Goal: Task Accomplishment & Management: Complete application form

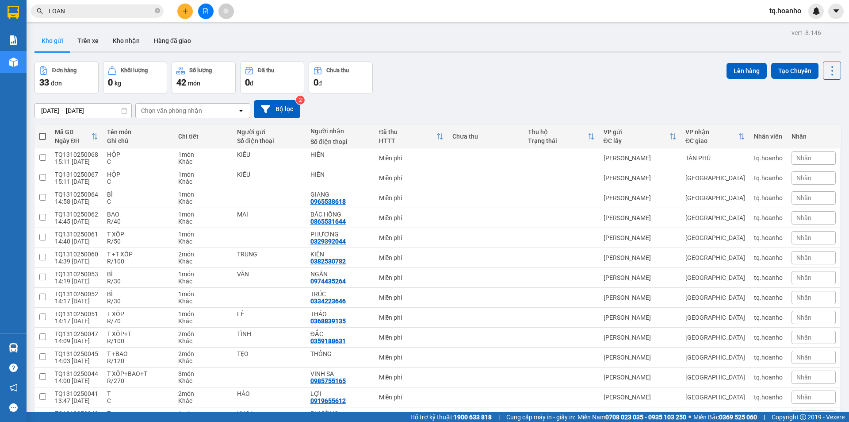
click at [447, 98] on div "[DATE] – [DATE] Press the down arrow key to interact with the calendar and sele…" at bounding box center [438, 108] width 807 height 31
click at [185, 12] on icon "plus" at bounding box center [185, 11] width 6 height 6
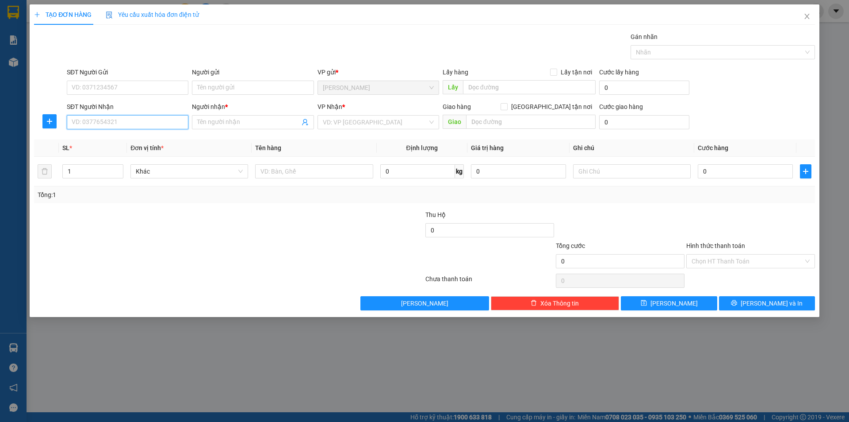
drag, startPoint x: 138, startPoint y: 124, endPoint x: 127, endPoint y: 121, distance: 11.5
click at [138, 122] on input "SĐT Người Nhận" at bounding box center [128, 122] width 122 height 14
click at [140, 138] on div "0909679837 - PHÚC" at bounding box center [127, 140] width 111 height 10
type input "0909679837"
type input "PHÚC"
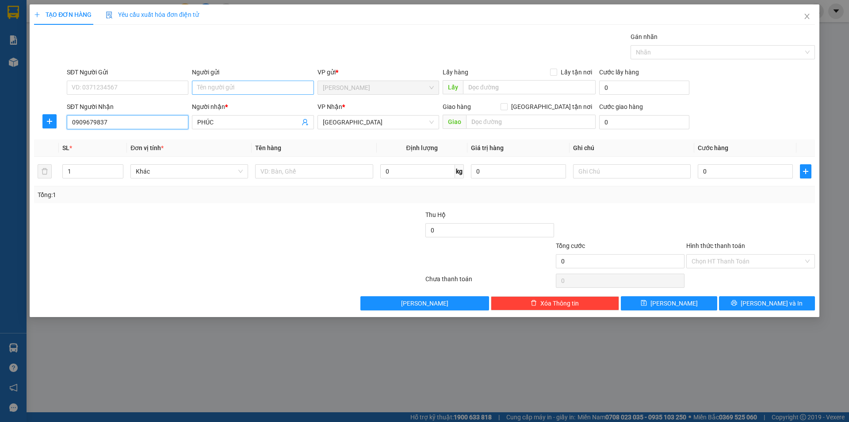
type input "0909679837"
click at [299, 82] on input "Người gửi" at bounding box center [253, 88] width 122 height 14
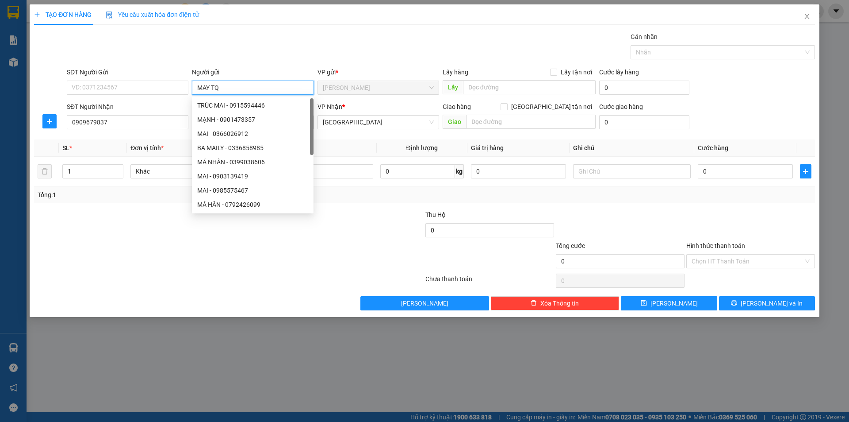
type input "MAY TQ"
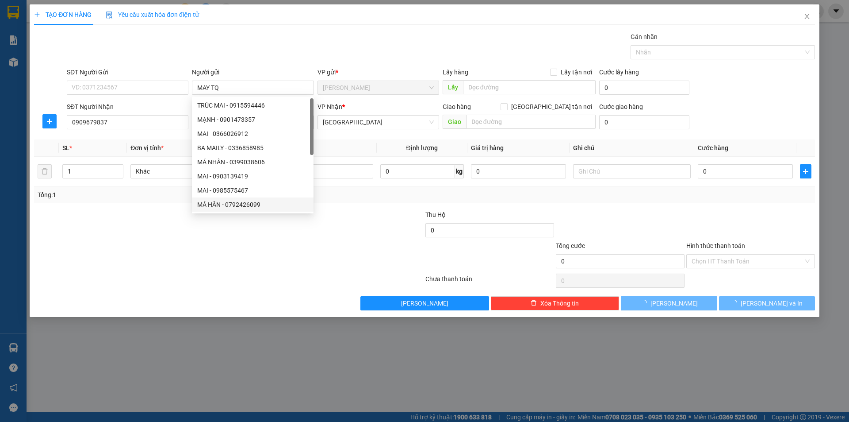
drag, startPoint x: 233, startPoint y: 211, endPoint x: 184, endPoint y: 191, distance: 52.7
click at [230, 202] on div "8630566 8615120 8535709 TRÚC MAI - 0915594446 MẠNH - 0901473357 MAI - 036602691…" at bounding box center [253, 154] width 122 height 117
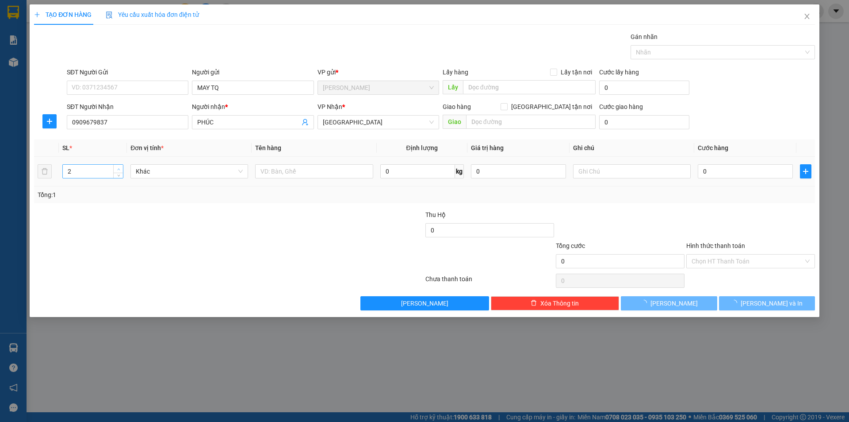
click at [116, 167] on span "up" at bounding box center [118, 168] width 5 height 5
type input "3"
click at [121, 168] on span "up" at bounding box center [118, 168] width 5 height 5
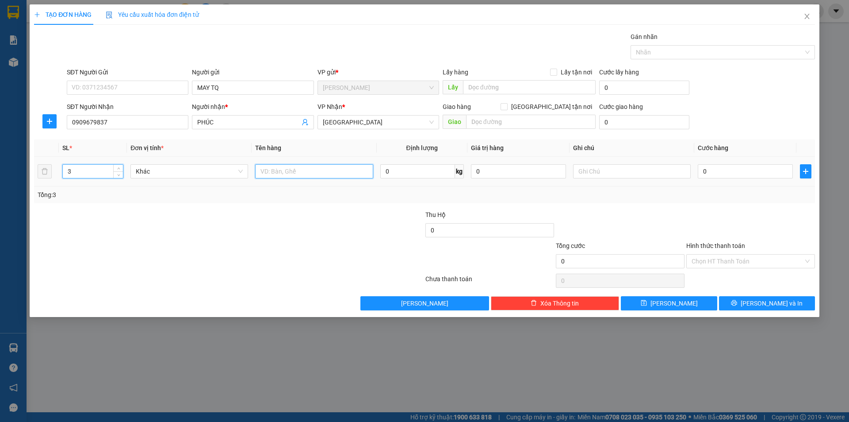
drag, startPoint x: 320, startPoint y: 176, endPoint x: 313, endPoint y: 149, distance: 28.2
click at [319, 175] on input "text" at bounding box center [314, 171] width 118 height 14
type input "R"
type input "N"
type input "BAO"
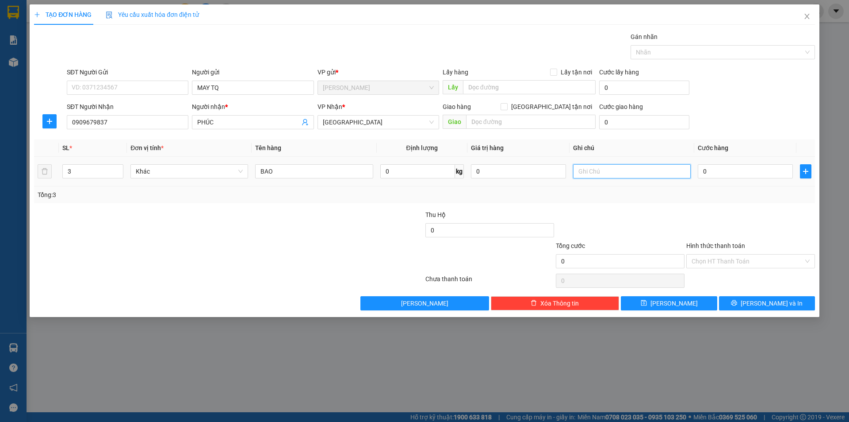
click at [628, 172] on input "text" at bounding box center [632, 171] width 118 height 14
type input "C/400"
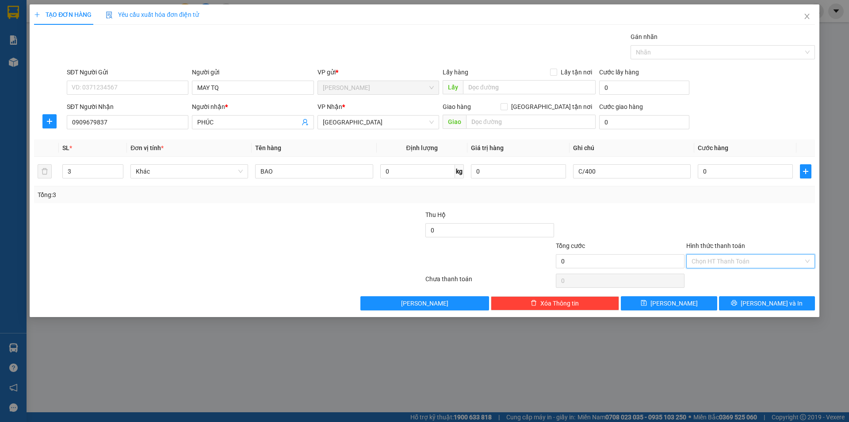
click at [731, 259] on input "Hình thức thanh toán" at bounding box center [748, 260] width 112 height 13
drag, startPoint x: 710, startPoint y: 288, endPoint x: 722, endPoint y: 289, distance: 12.4
click at [710, 289] on div "Miễn phí" at bounding box center [751, 293] width 118 height 10
click at [740, 299] on button "[PERSON_NAME] và In" at bounding box center [767, 303] width 96 height 14
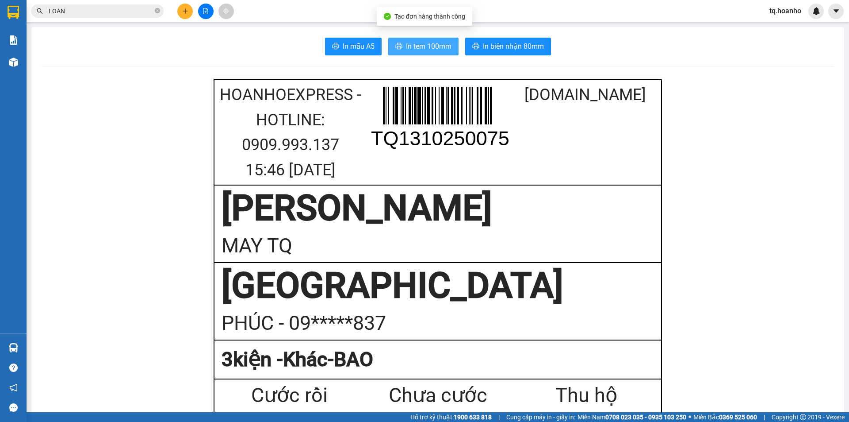
click at [417, 46] on span "In tem 100mm" at bounding box center [429, 46] width 46 height 11
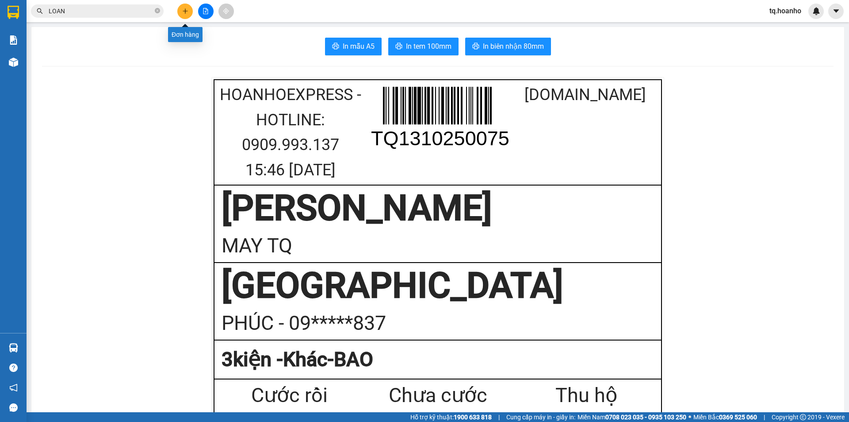
click at [180, 8] on button at bounding box center [184, 11] width 15 height 15
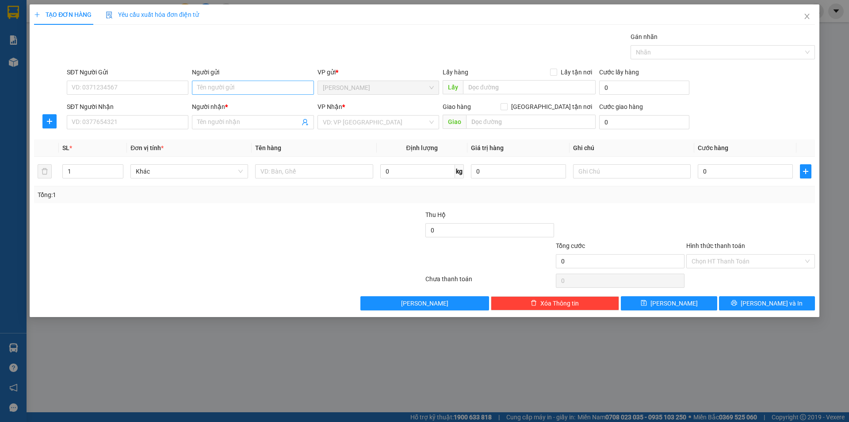
click at [265, 97] on div "Người gửi Tên người gửi" at bounding box center [253, 82] width 122 height 31
click at [265, 91] on input "Người gửi" at bounding box center [253, 88] width 122 height 14
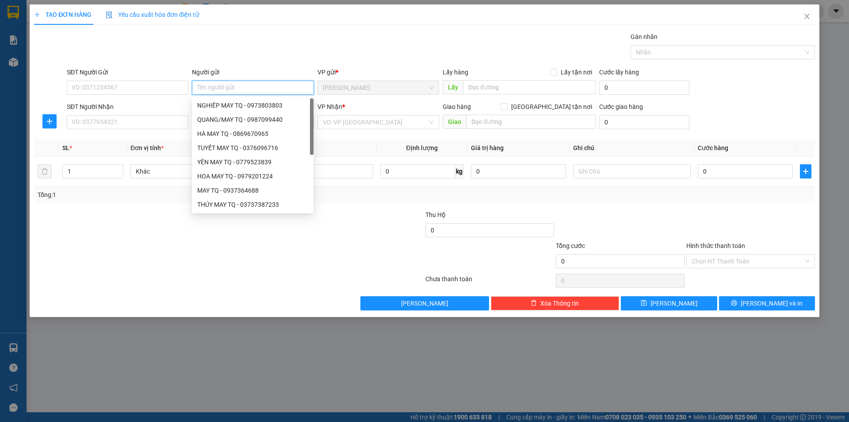
type input "D"
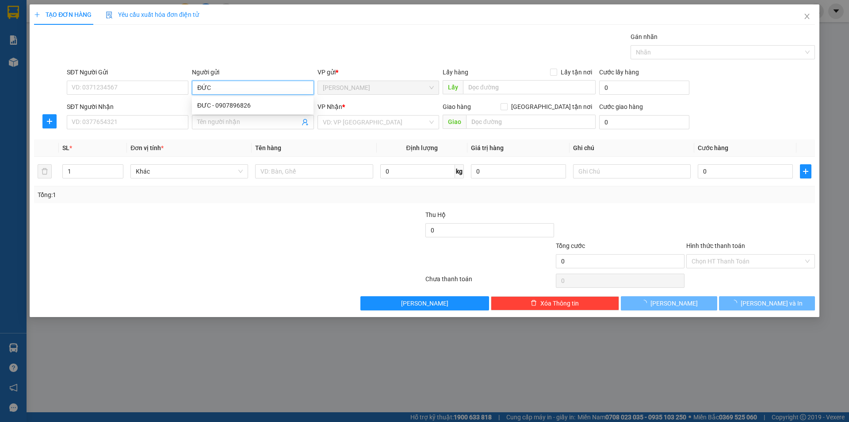
type input "ĐỨC"
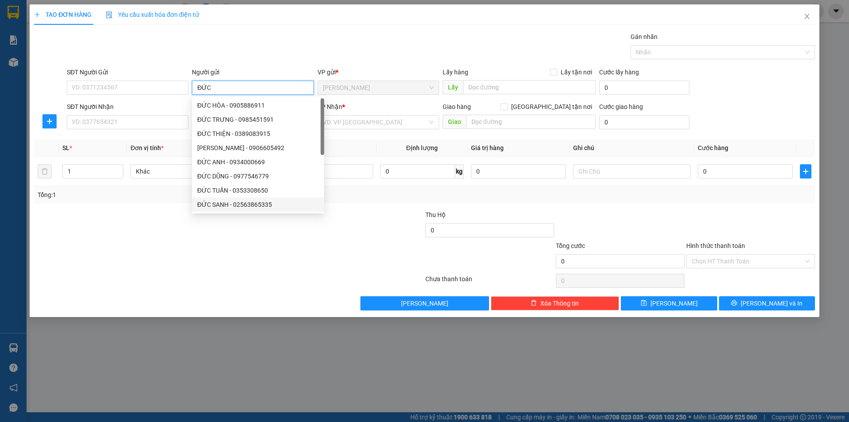
drag, startPoint x: 192, startPoint y: 204, endPoint x: 192, endPoint y: 193, distance: 11.1
click at [195, 204] on div "ĐỨC SANH - 02563865335" at bounding box center [258, 204] width 132 height 14
type input "02563865335"
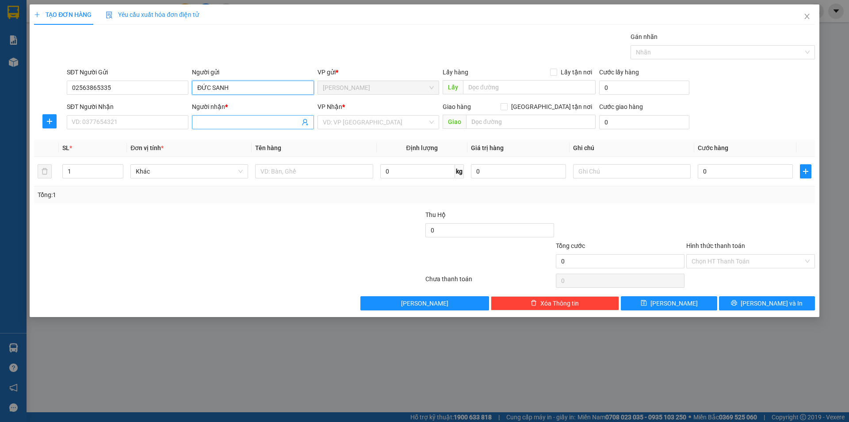
type input "ĐỨC SANH"
click at [211, 117] on span at bounding box center [253, 122] width 122 height 14
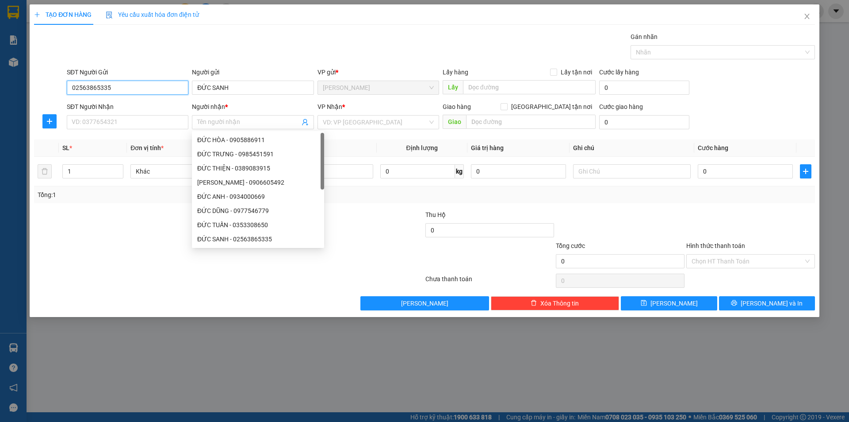
drag, startPoint x: 157, startPoint y: 89, endPoint x: 0, endPoint y: 140, distance: 165.5
click at [0, 135] on div "TẠO ĐƠN HÀNG Yêu cầu xuất hóa đơn điện tử Transit Pickup Surcharge Ids Transit …" at bounding box center [424, 211] width 849 height 422
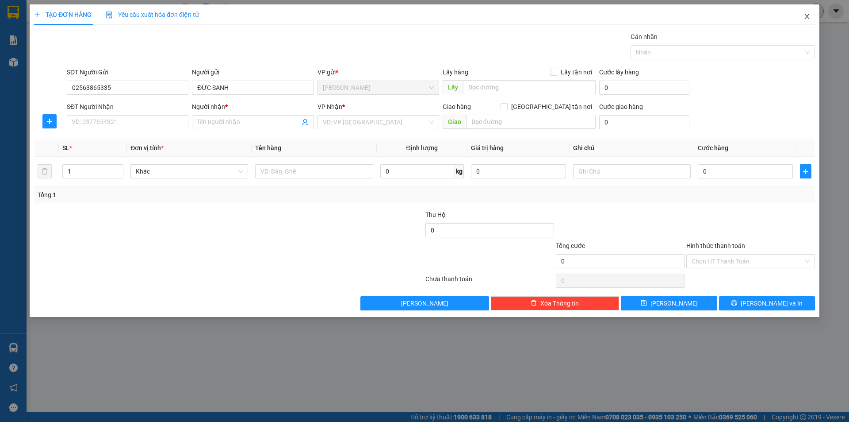
click at [813, 12] on span "Close" at bounding box center [807, 16] width 25 height 25
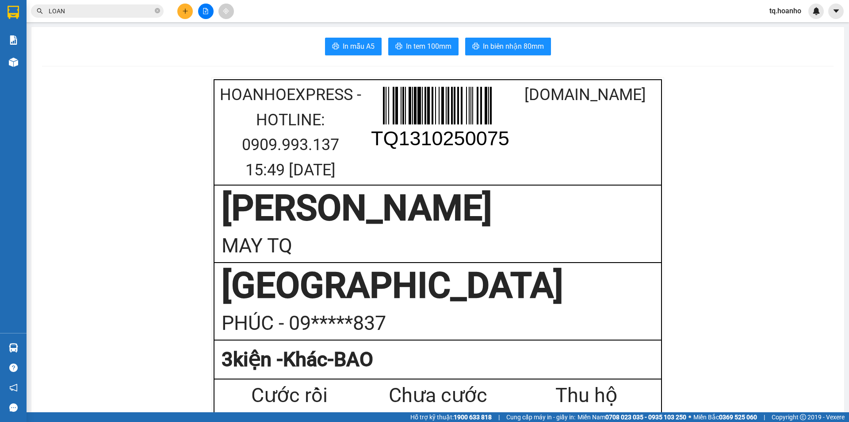
click at [188, 8] on button at bounding box center [184, 11] width 15 height 15
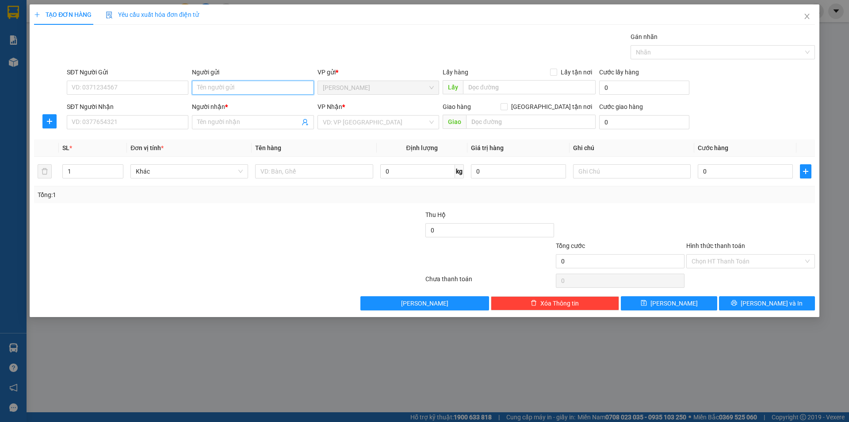
click at [217, 88] on input "Người gửi" at bounding box center [253, 88] width 122 height 14
type input "D"
type input "ĐỨC"
click at [267, 115] on span at bounding box center [253, 122] width 122 height 14
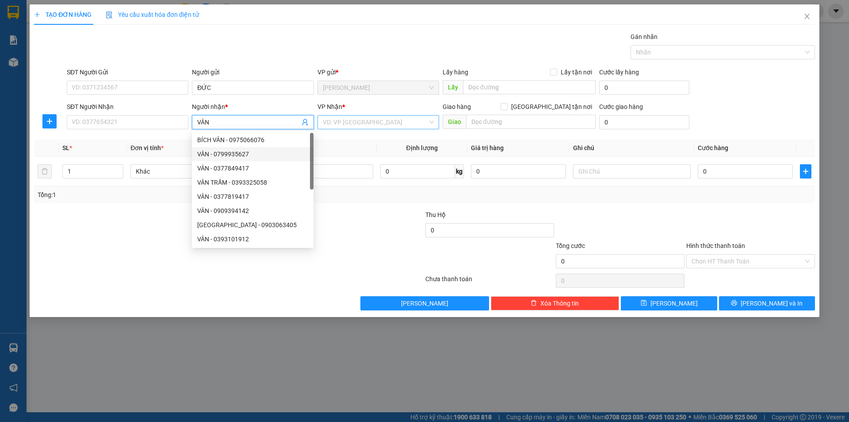
type input "VÂN"
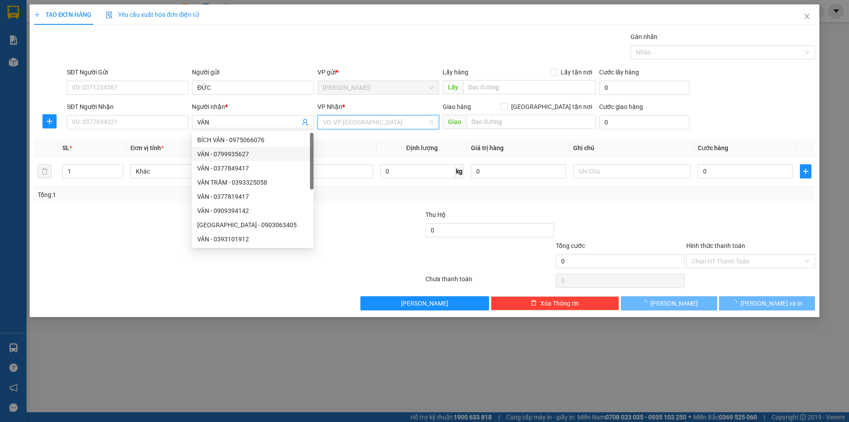
click at [346, 122] on input "search" at bounding box center [375, 121] width 105 height 13
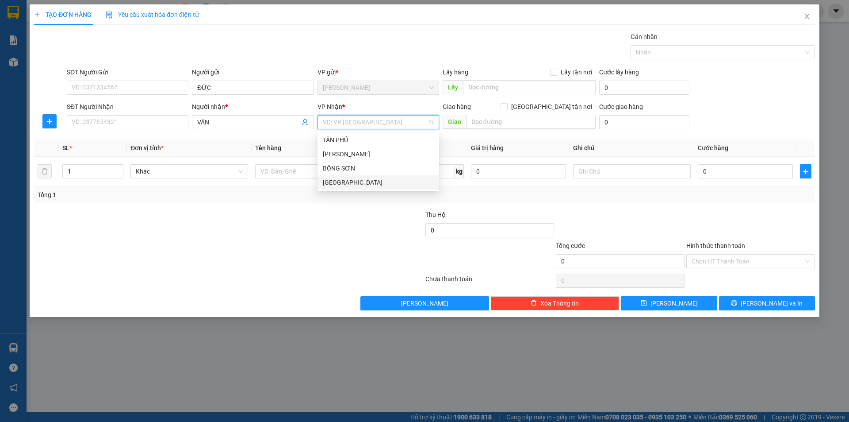
click at [341, 180] on div "[GEOGRAPHIC_DATA]" at bounding box center [378, 182] width 111 height 10
drag, startPoint x: 357, startPoint y: 122, endPoint x: 268, endPoint y: 130, distance: 89.3
click at [276, 130] on div "SĐT Người Nhận VD: 0377654321 Người nhận * VÂN VP Nhận * [GEOGRAPHIC_DATA] CUCH…" at bounding box center [441, 117] width 752 height 31
drag, startPoint x: 402, startPoint y: 111, endPoint x: 396, endPoint y: 111, distance: 5.3
click at [398, 111] on div "VP Nhận *" at bounding box center [379, 107] width 122 height 10
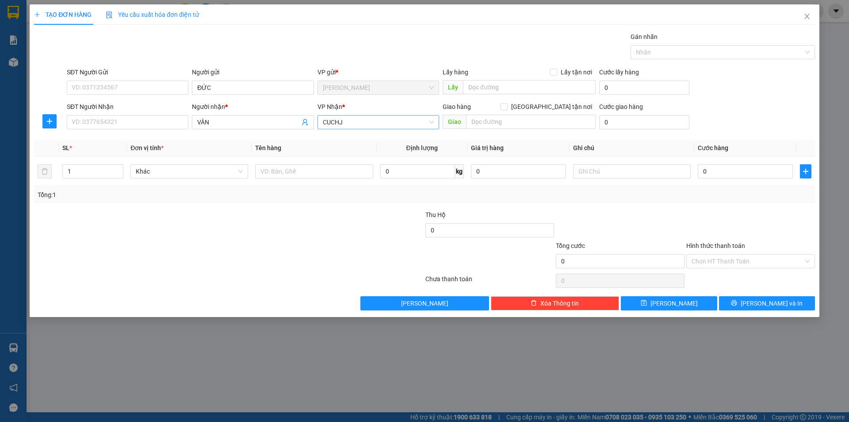
click at [378, 121] on input "CUCHJ" at bounding box center [375, 121] width 105 height 13
type input "C"
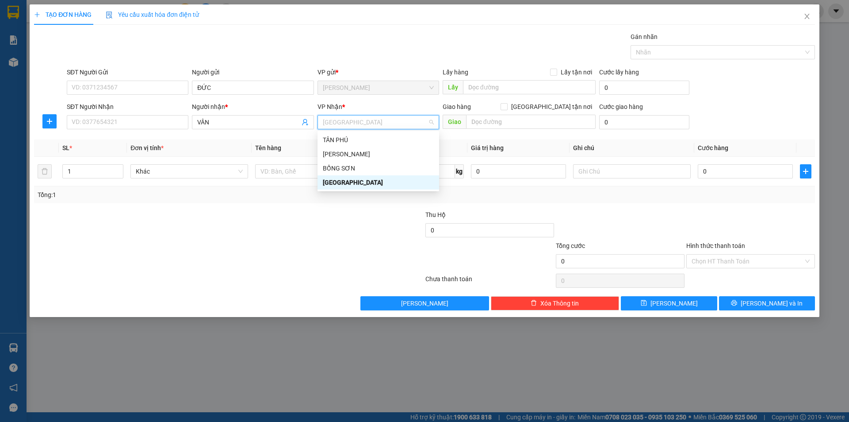
click at [348, 178] on div "[GEOGRAPHIC_DATA]" at bounding box center [378, 182] width 111 height 10
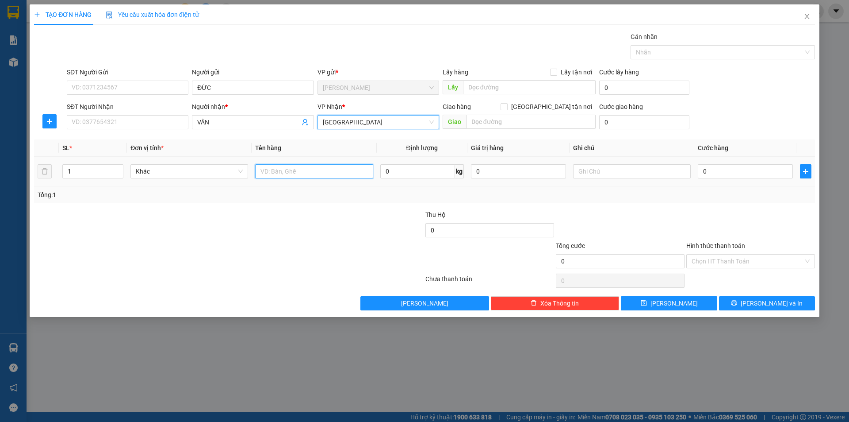
click at [271, 176] on input "text" at bounding box center [314, 171] width 118 height 14
type input "CỤC"
click at [663, 174] on input "text" at bounding box center [632, 171] width 118 height 14
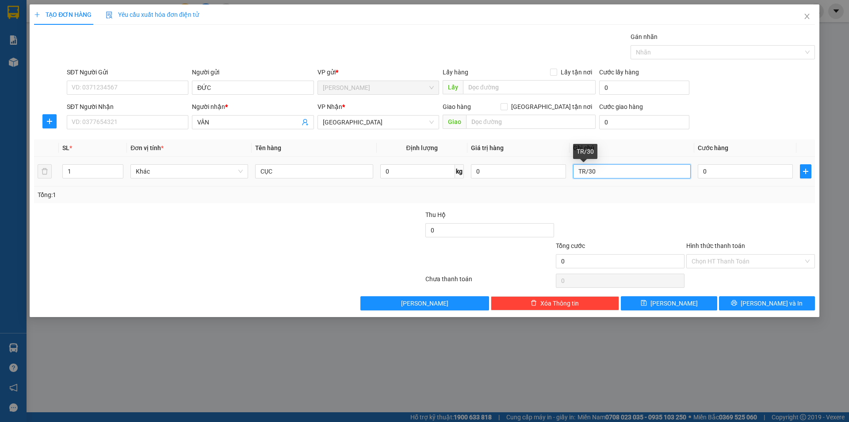
click at [582, 169] on input "TR/30" at bounding box center [632, 171] width 118 height 14
type input "R/30"
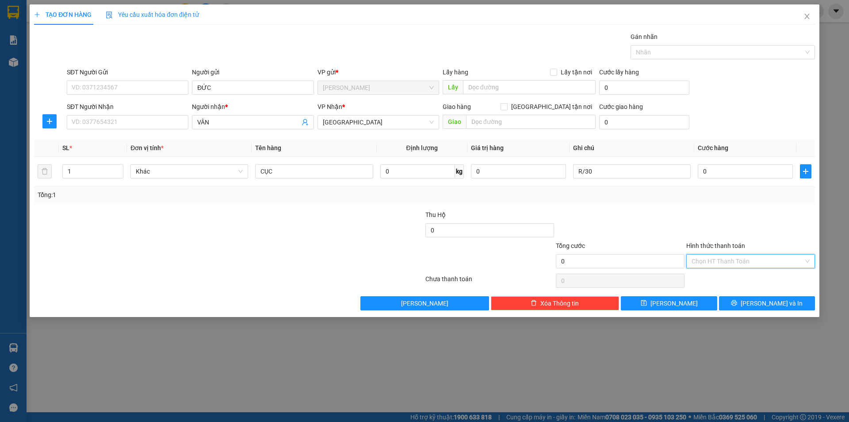
drag, startPoint x: 755, startPoint y: 265, endPoint x: 746, endPoint y: 271, distance: 10.3
click at [754, 265] on input "Hình thức thanh toán" at bounding box center [748, 260] width 112 height 13
click at [728, 290] on div "Miễn phí" at bounding box center [751, 293] width 118 height 10
click at [731, 295] on div "Transit Pickup Surcharge Ids Transit Deliver Surcharge Ids Transit Deliver Surc…" at bounding box center [424, 171] width 781 height 278
click at [737, 303] on button "[PERSON_NAME] và In" at bounding box center [767, 303] width 96 height 14
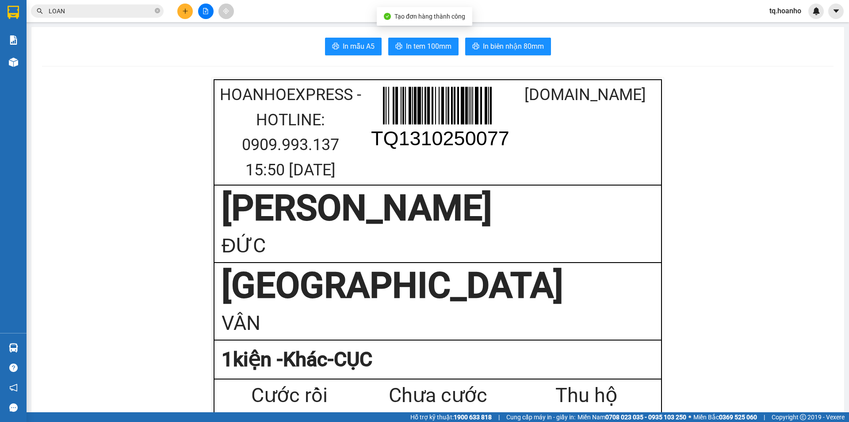
click at [414, 44] on span "In tem 100mm" at bounding box center [429, 46] width 46 height 11
click at [181, 14] on button at bounding box center [184, 11] width 15 height 15
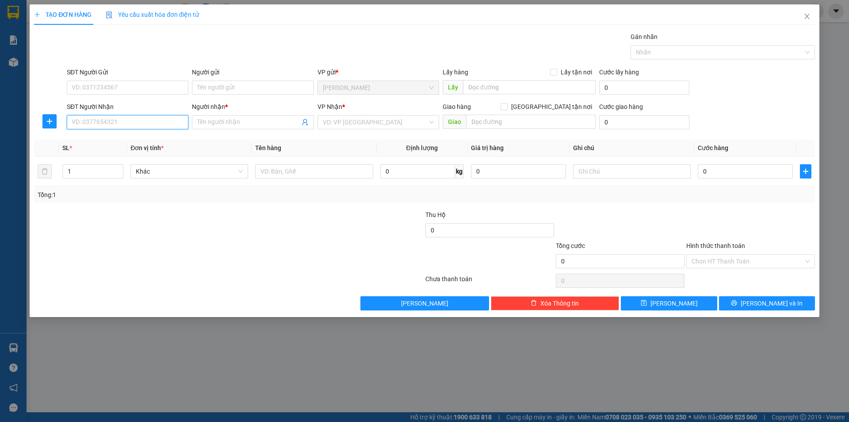
click at [152, 124] on input "SĐT Người Nhận" at bounding box center [128, 122] width 122 height 14
type input "0385489240"
click at [266, 129] on div "Người nhận * Tên người nhận" at bounding box center [253, 117] width 122 height 31
click at [264, 127] on input "Người nhận *" at bounding box center [248, 122] width 102 height 10
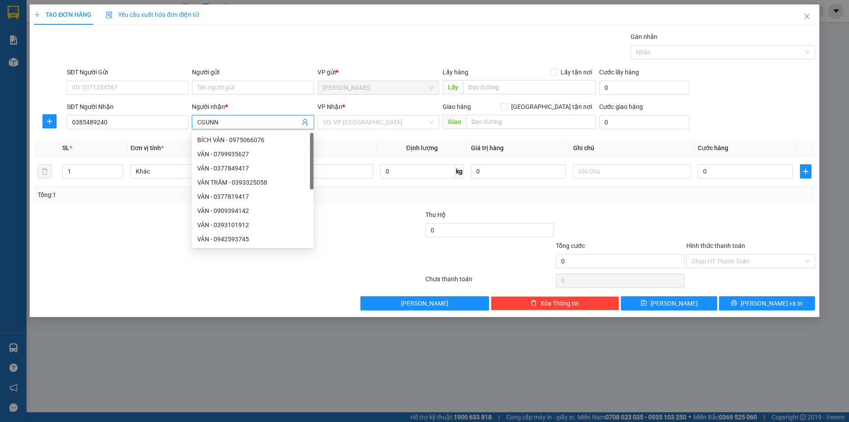
type input "CGUNNG"
drag, startPoint x: 232, startPoint y: 121, endPoint x: 97, endPoint y: 130, distance: 135.7
click at [111, 130] on div "SĐT Người Nhận 0385489240 Người nhận * CGUNNG VP Nhận * VD: VP [GEOGRAPHIC_DATA…" at bounding box center [441, 117] width 752 height 31
type input "CHUNG"
click at [345, 125] on input "search" at bounding box center [375, 121] width 105 height 13
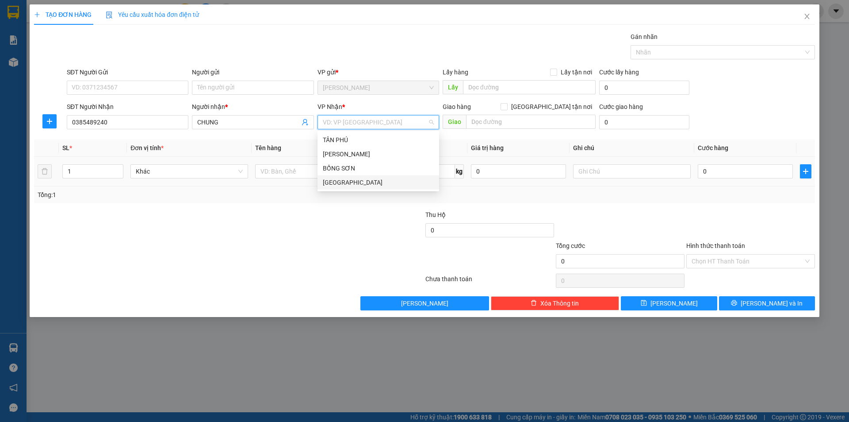
drag, startPoint x: 329, startPoint y: 183, endPoint x: 321, endPoint y: 184, distance: 8.0
click at [327, 184] on div "[GEOGRAPHIC_DATA]" at bounding box center [378, 182] width 111 height 10
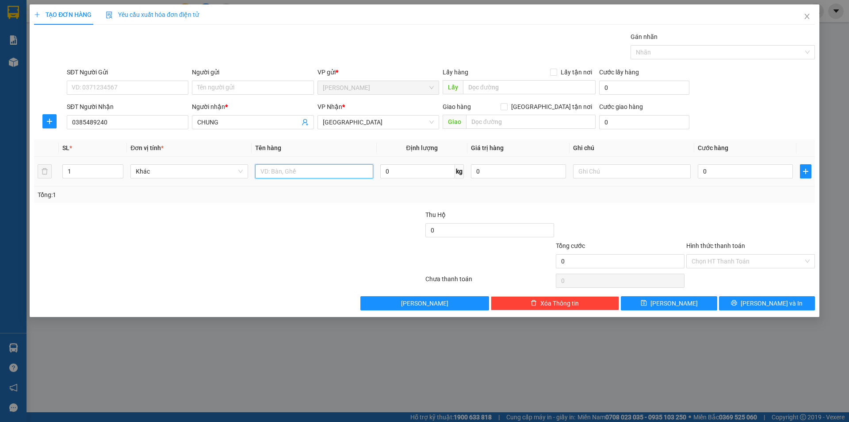
click at [278, 174] on input "text" at bounding box center [314, 171] width 118 height 14
type input "BÌ"
click at [584, 166] on input "text" at bounding box center [632, 171] width 118 height 14
type input "R/30"
click at [713, 265] on input "Hình thức thanh toán" at bounding box center [748, 260] width 112 height 13
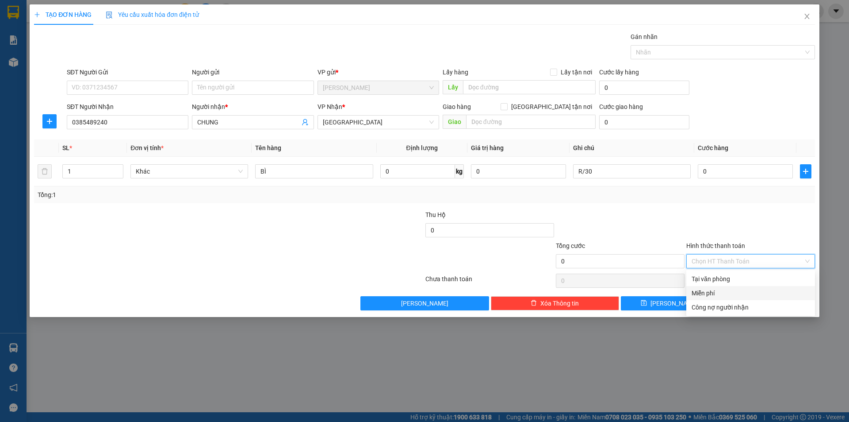
drag, startPoint x: 710, startPoint y: 291, endPoint x: 744, endPoint y: 314, distance: 40.1
click at [717, 296] on div "Miễn phí" at bounding box center [751, 293] width 118 height 10
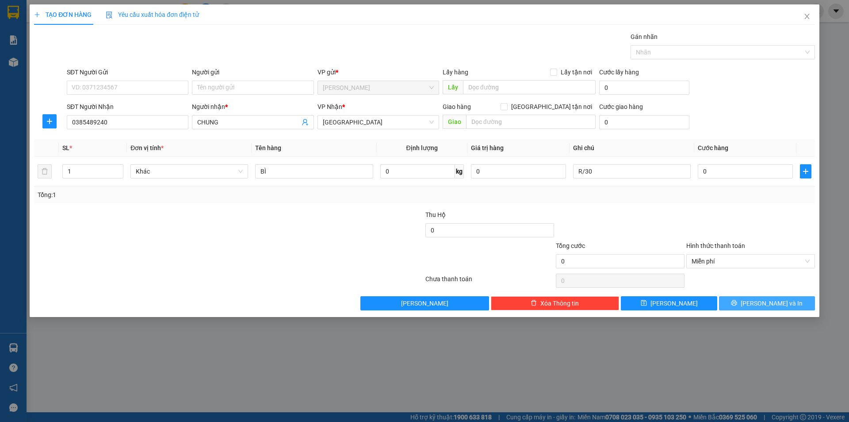
drag, startPoint x: 744, startPoint y: 314, endPoint x: 744, endPoint y: 308, distance: 5.8
click at [744, 313] on div "TẠO ĐƠN HÀNG Yêu cầu xuất hóa đơn điện tử Transit Pickup Surcharge Ids Transit …" at bounding box center [425, 160] width 790 height 312
click at [745, 307] on button "[PERSON_NAME] và In" at bounding box center [767, 303] width 96 height 14
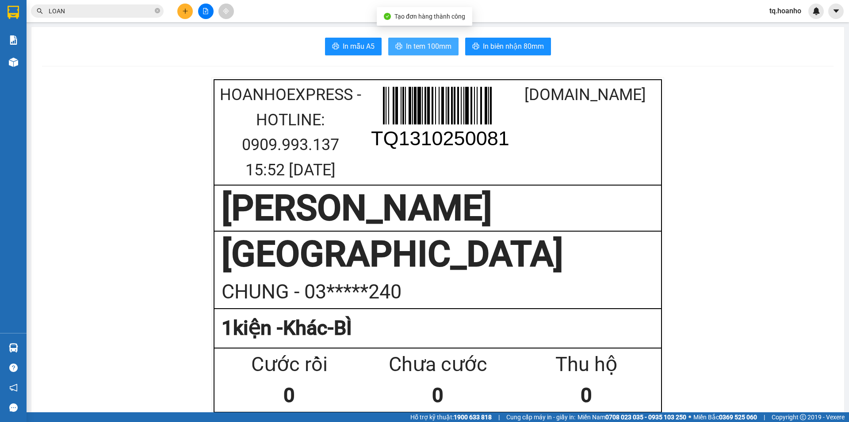
click at [427, 47] on span "In tem 100mm" at bounding box center [429, 46] width 46 height 11
